Goal: Transaction & Acquisition: Purchase product/service

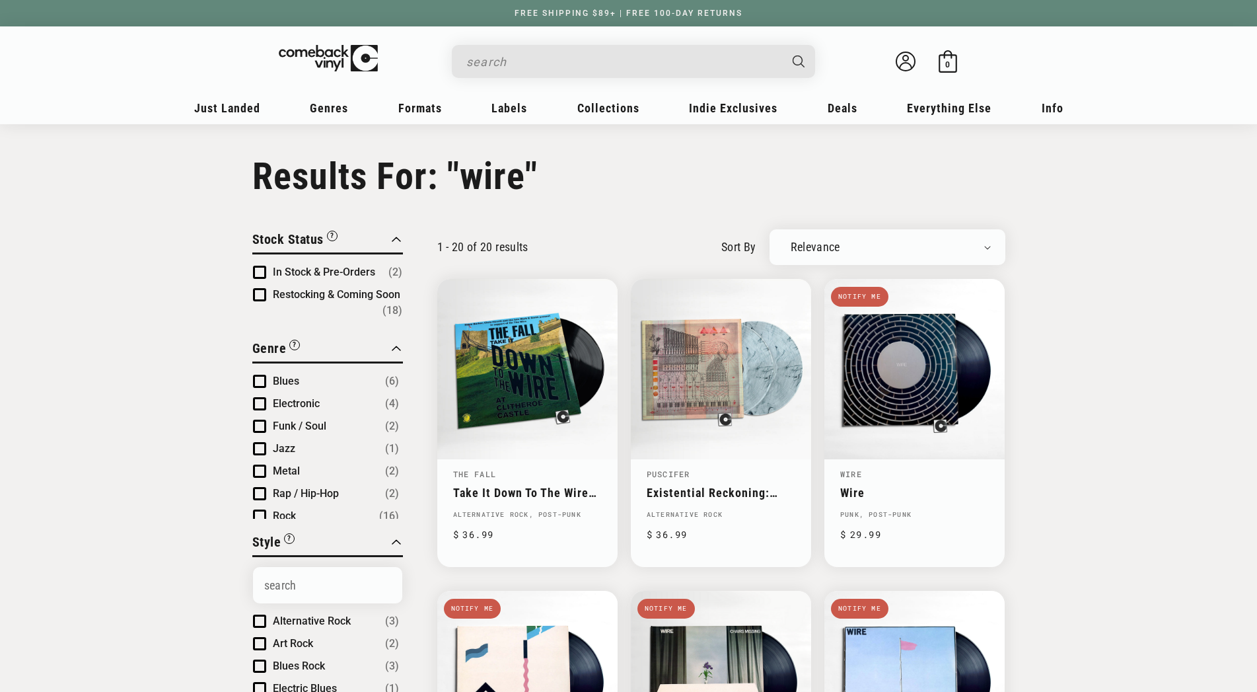
type input "wire"
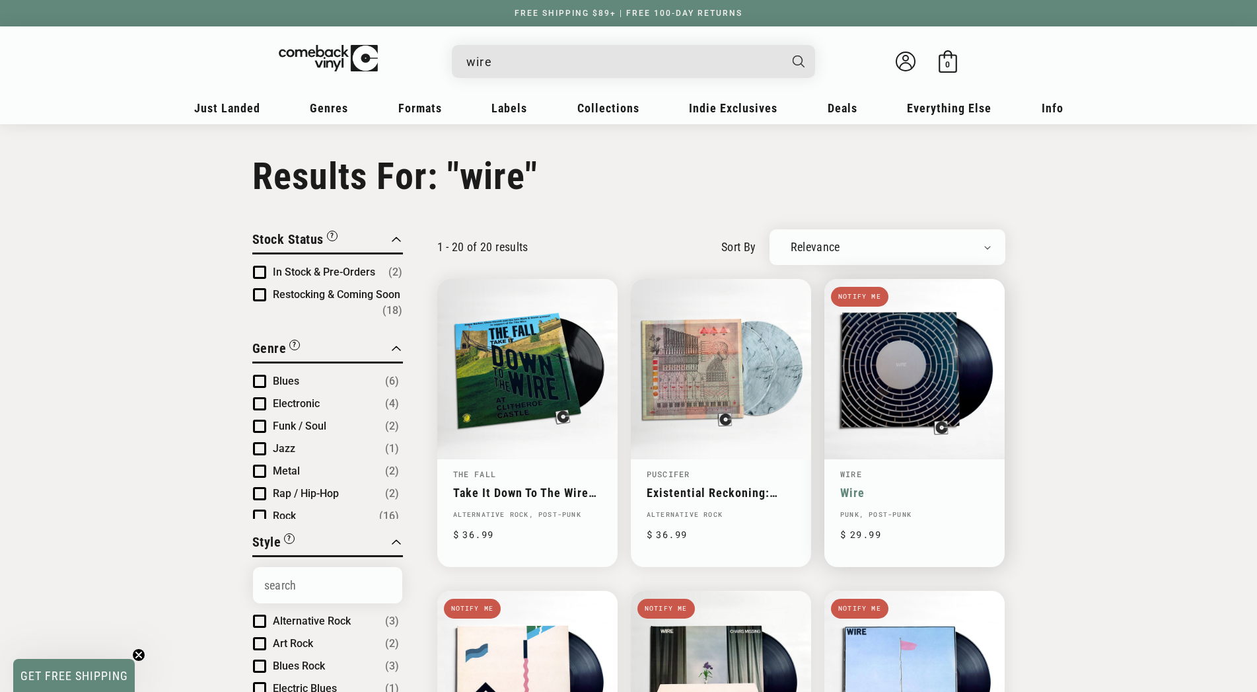
click at [855, 468] on link "Wire" at bounding box center [851, 473] width 22 height 11
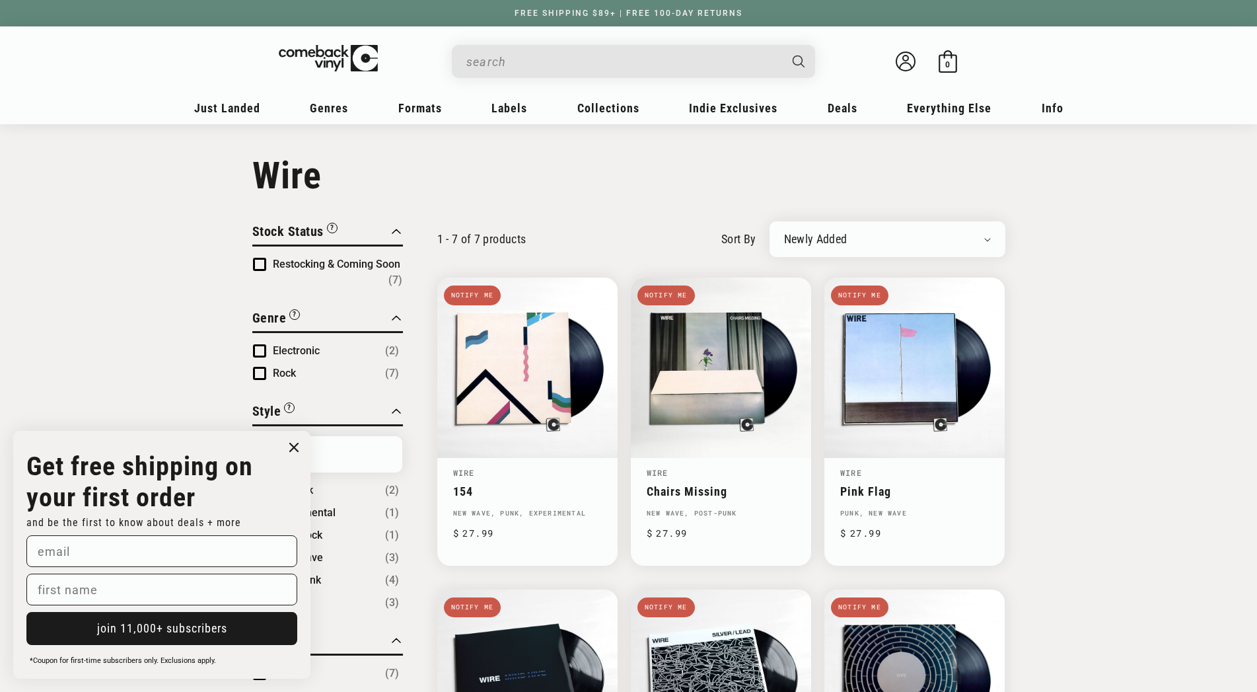
click at [503, 61] on input "When autocomplete results are available use up and down arrows to review and en…" at bounding box center [622, 61] width 313 height 27
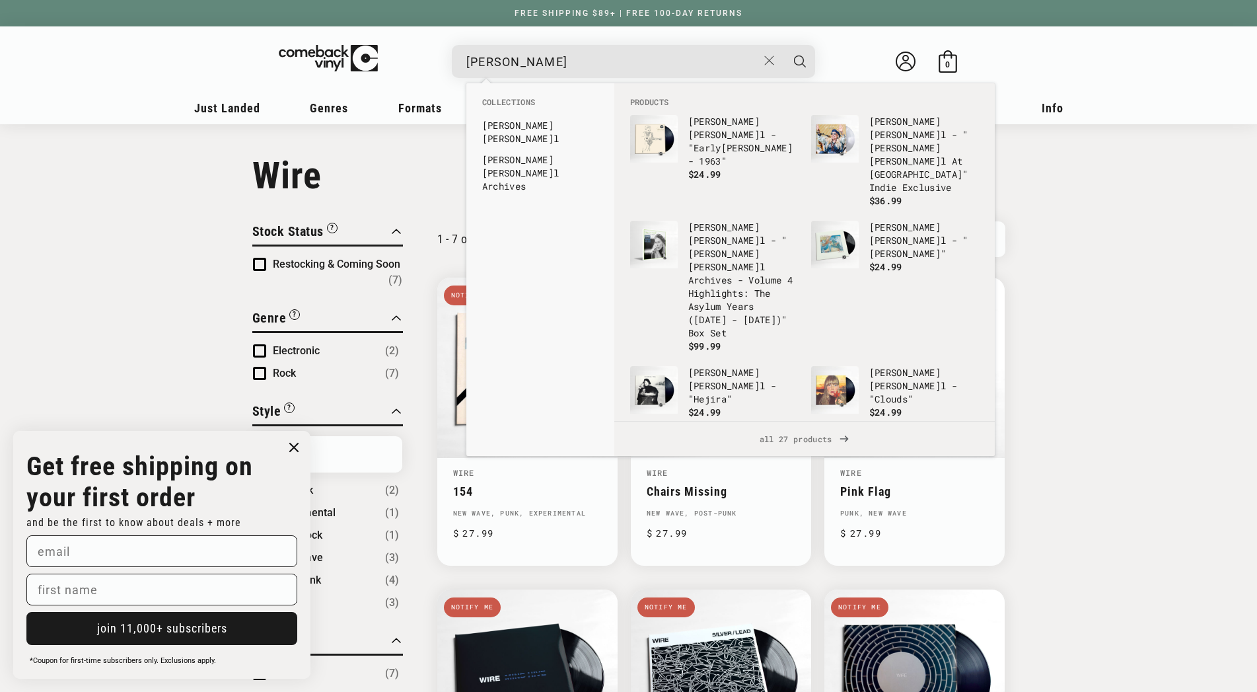
type input "[PERSON_NAME]"
click at [784, 45] on button "Search" at bounding box center [800, 61] width 33 height 33
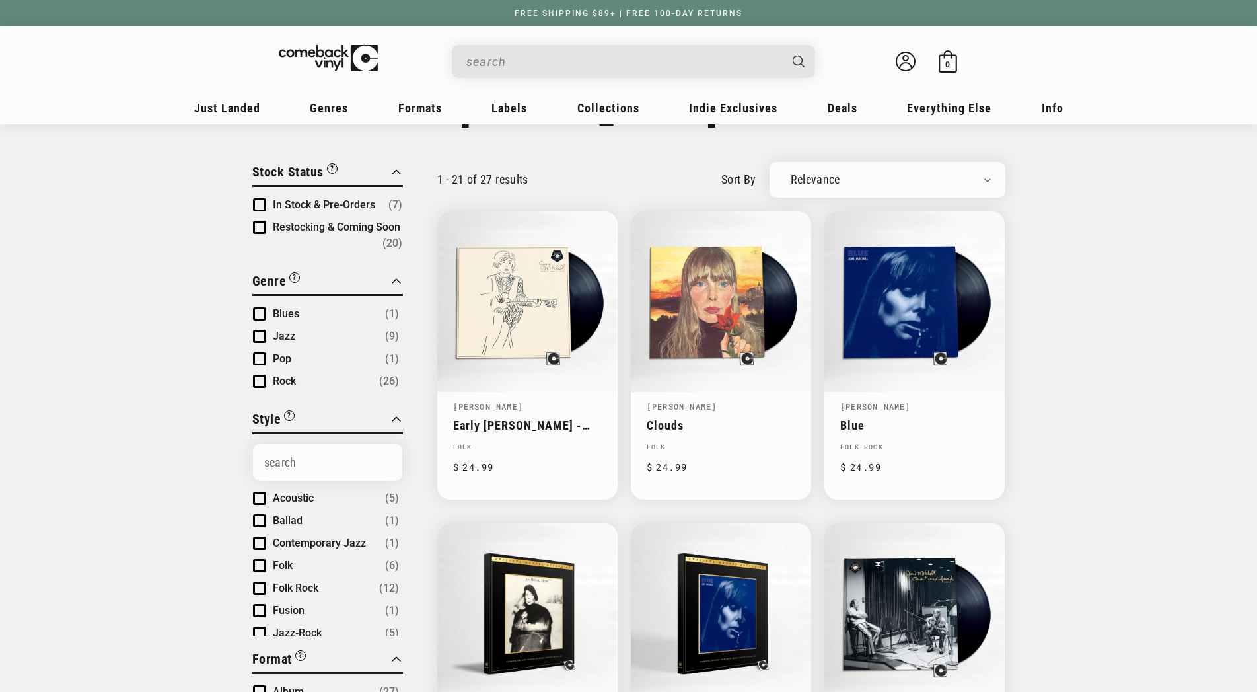
type input "joni mitchell"
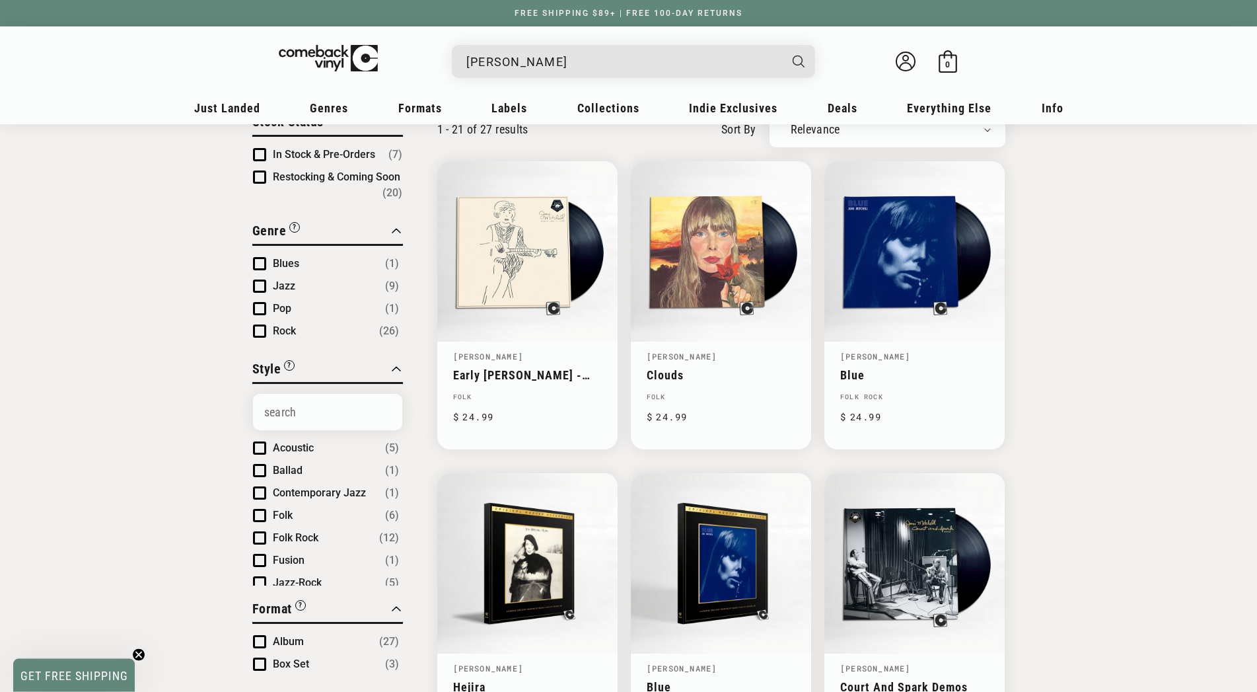
scroll to position [135, 0]
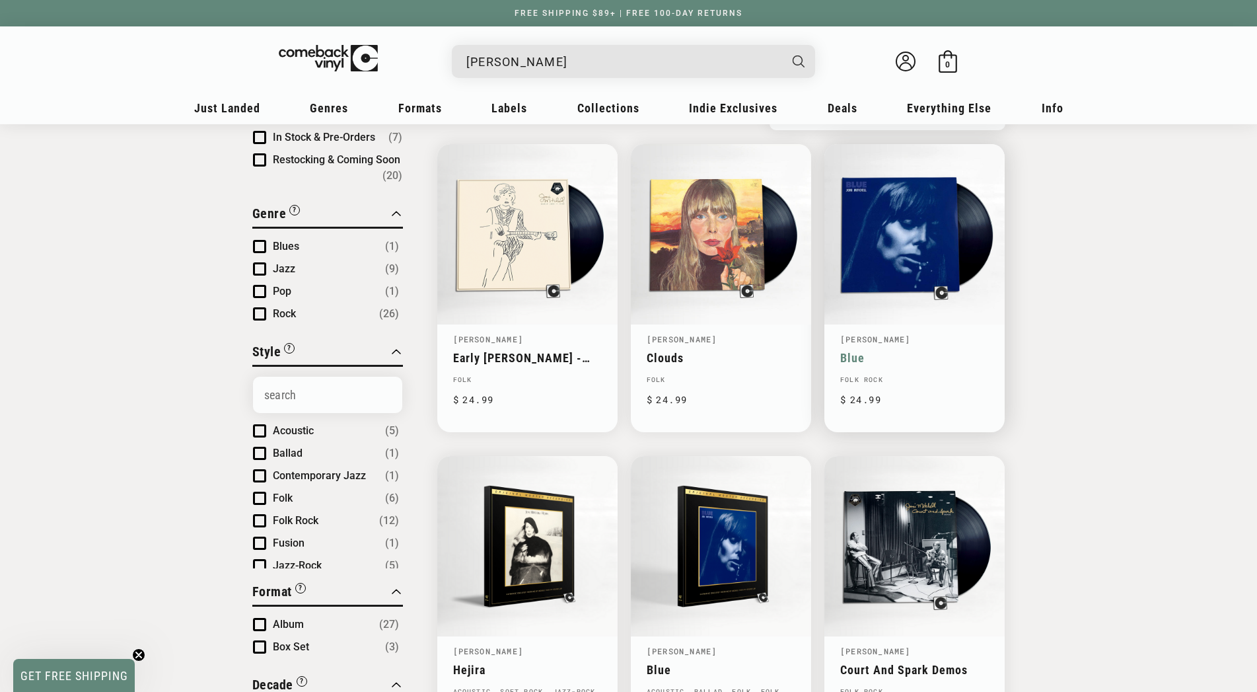
click at [903, 351] on link "Blue" at bounding box center [914, 358] width 149 height 14
click at [873, 351] on link "Blue" at bounding box center [914, 358] width 149 height 14
